Goal: Task Accomplishment & Management: Manage account settings

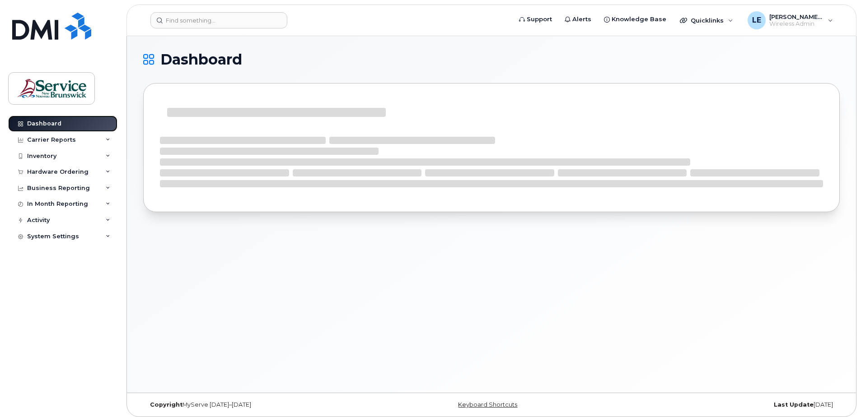
click at [47, 121] on div "Dashboard" at bounding box center [44, 123] width 34 height 7
click at [48, 156] on div "Inventory" at bounding box center [41, 156] width 29 height 7
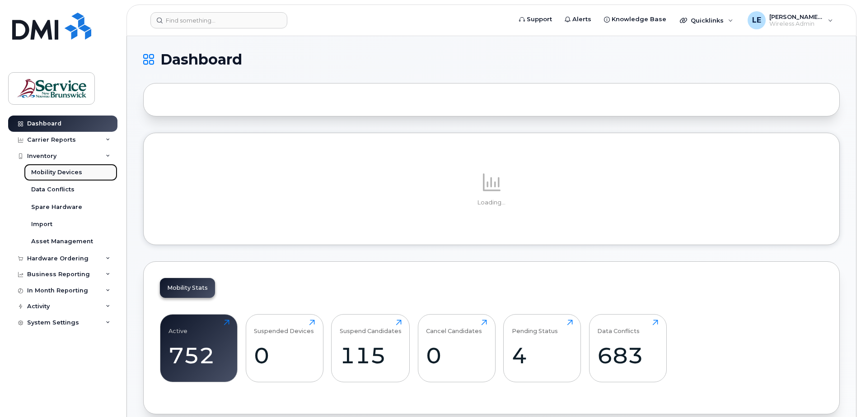
click at [57, 172] on div "Mobility Devices" at bounding box center [56, 172] width 51 height 8
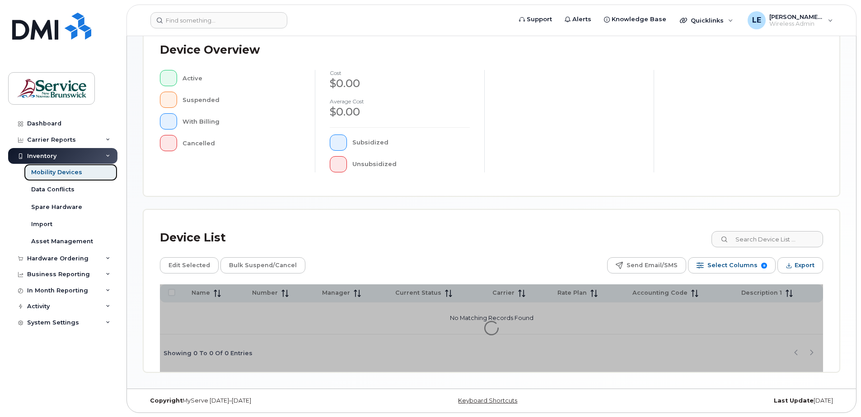
scroll to position [204, 0]
click at [773, 241] on input at bounding box center [766, 239] width 112 height 16
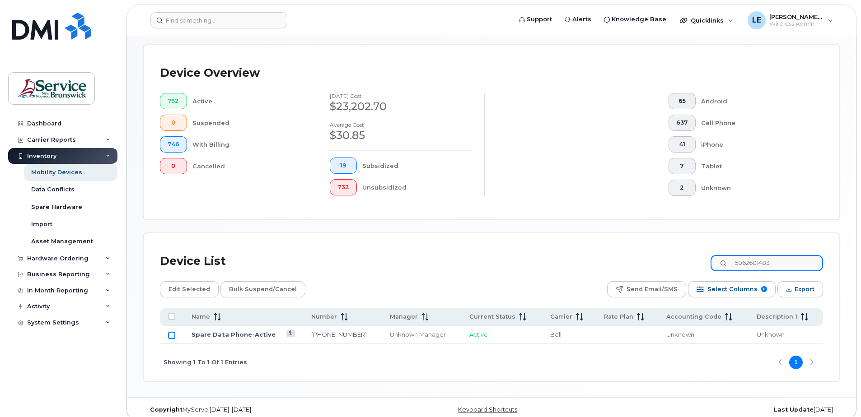
type input "5062601483"
click at [170, 336] on input "Row Unselected" at bounding box center [171, 335] width 7 height 7
checkbox input "true"
click at [246, 289] on span "Bulk Suspend/Cancel" at bounding box center [263, 290] width 68 height 14
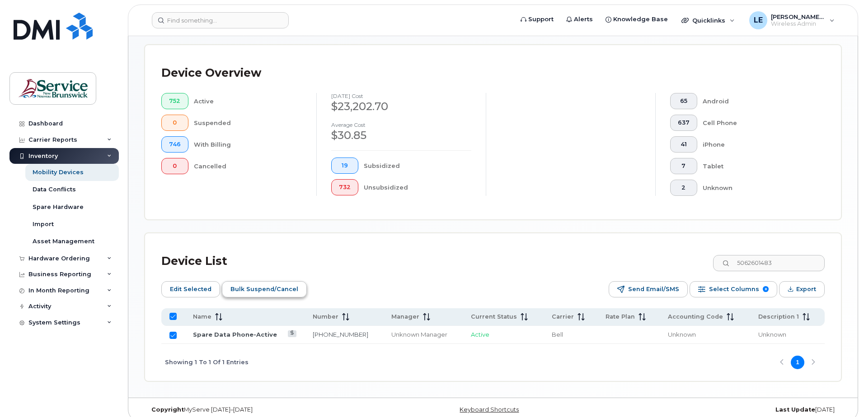
scroll to position [196, 0]
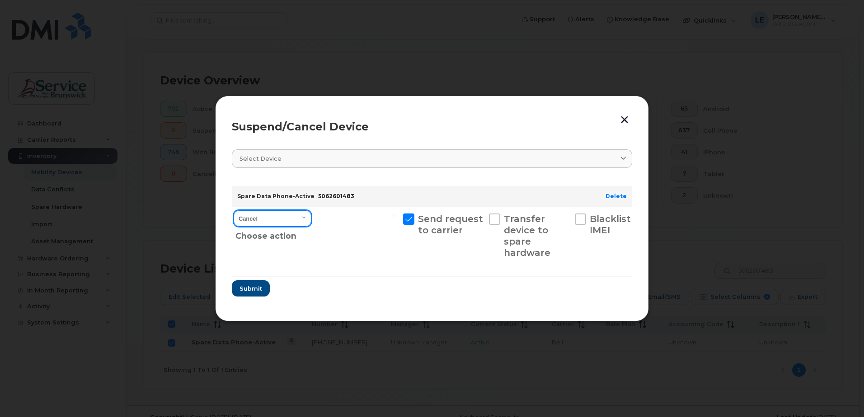
click at [300, 218] on select "Cancel Suspend - Extend Suspension Suspend - Reduced Rate Suspend - Full Rate S…" at bounding box center [273, 218] width 78 height 16
click at [255, 286] on span "Submit" at bounding box center [250, 289] width 23 height 9
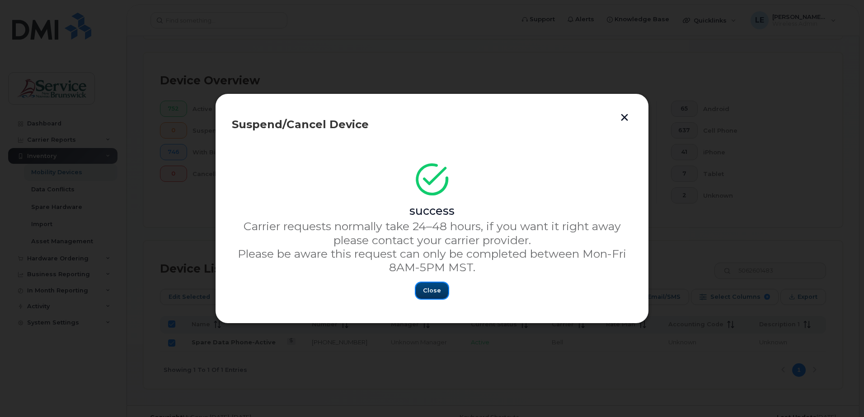
click at [426, 290] on span "Close" at bounding box center [432, 290] width 18 height 9
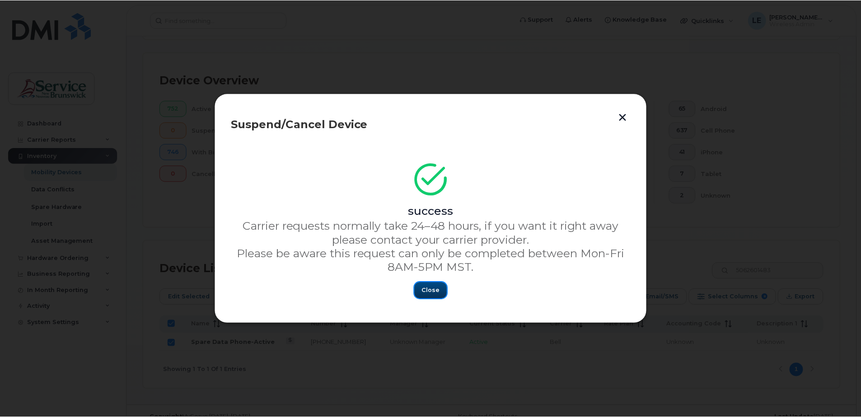
scroll to position [204, 0]
